Goal: Transaction & Acquisition: Book appointment/travel/reservation

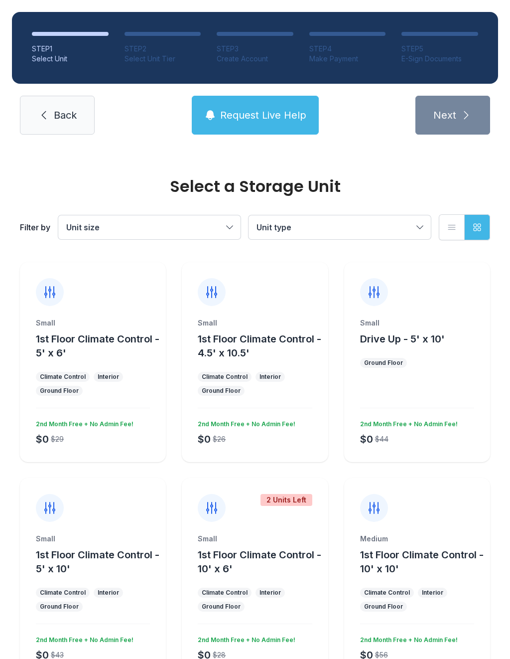
click at [63, 111] on span "Back" at bounding box center [65, 115] width 23 height 14
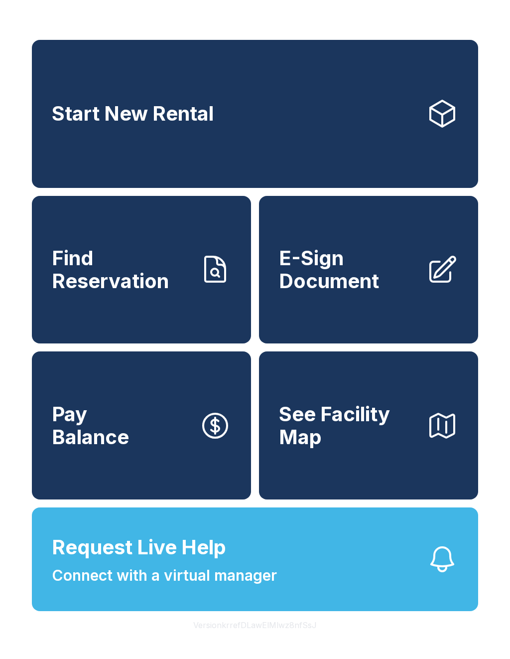
click at [377, 133] on link "Start New Rental" at bounding box center [255, 114] width 446 height 148
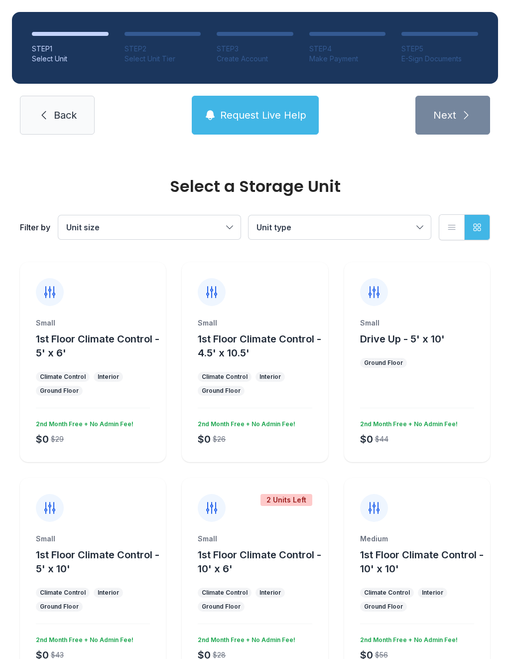
click at [212, 221] on button "Unit size" at bounding box center [149, 227] width 182 height 24
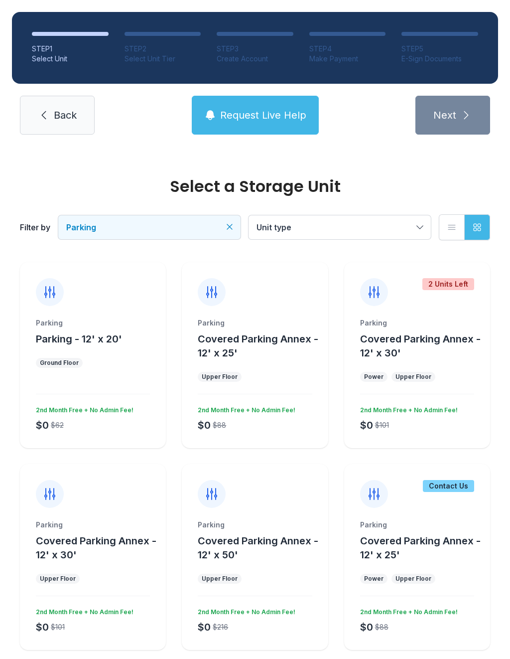
click at [402, 217] on button "Unit type" at bounding box center [340, 227] width 182 height 24
click at [423, 225] on button "Unit type" at bounding box center [340, 227] width 182 height 24
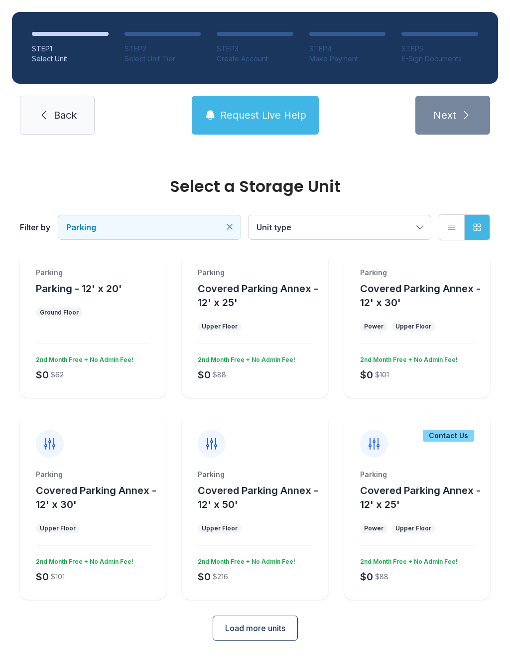
scroll to position [50, 0]
click at [265, 622] on span "Load more units" at bounding box center [255, 628] width 60 height 12
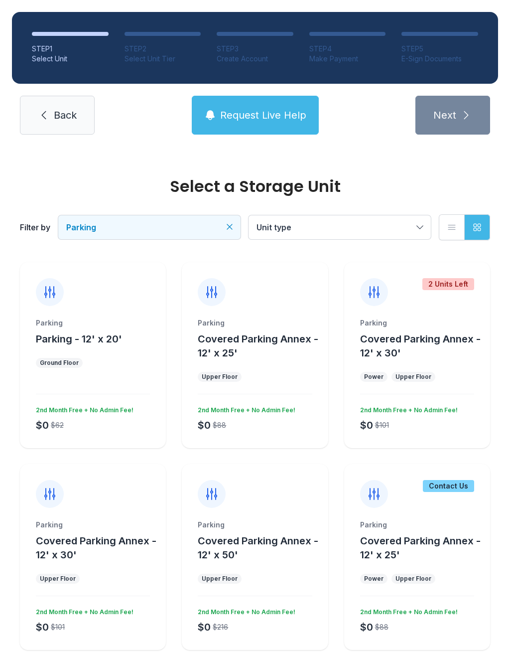
scroll to position [0, 0]
click at [217, 220] on button "Parking" at bounding box center [149, 227] width 182 height 24
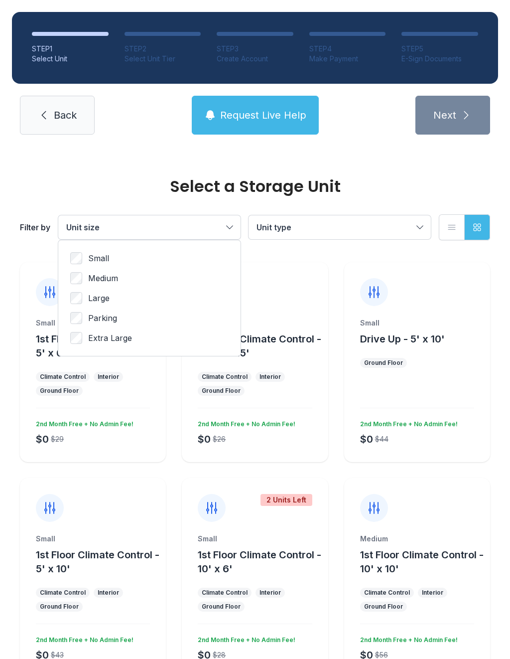
click at [338, 232] on span "Unit type" at bounding box center [335, 227] width 156 height 12
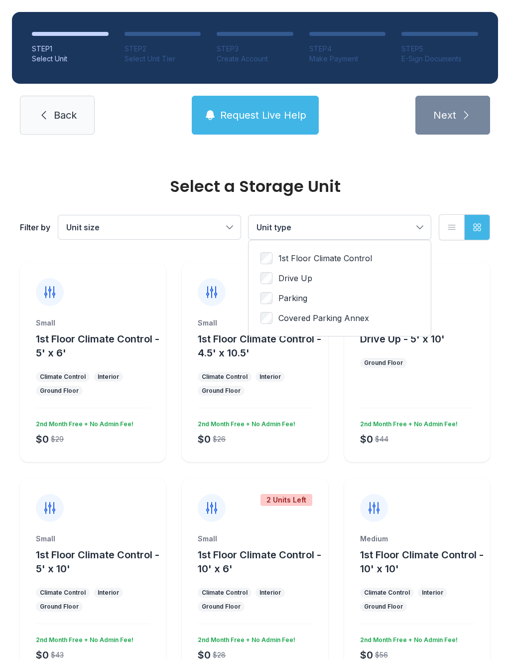
click at [268, 310] on ul "1st Floor Climate Control Drive Up Parking Covered Parking Annex" at bounding box center [340, 288] width 158 height 72
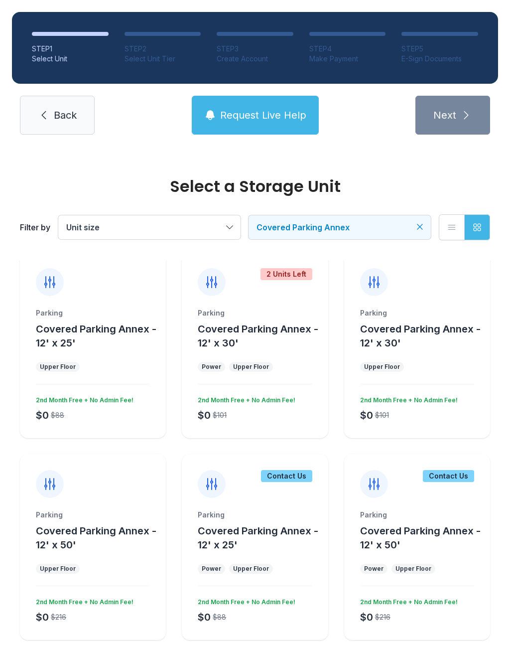
scroll to position [9, 0]
